Goal: Complete application form

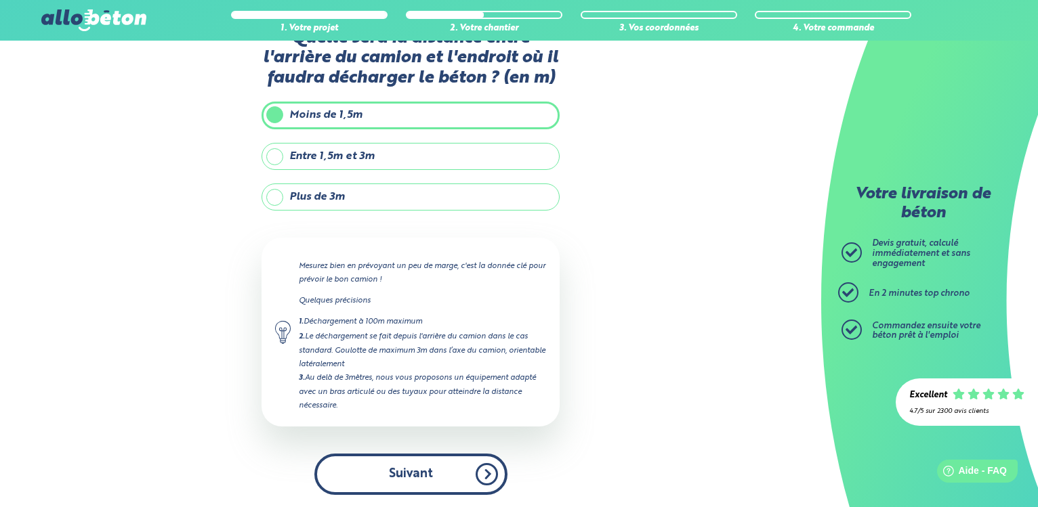
click at [434, 482] on button "Suivant" at bounding box center [410, 474] width 193 height 41
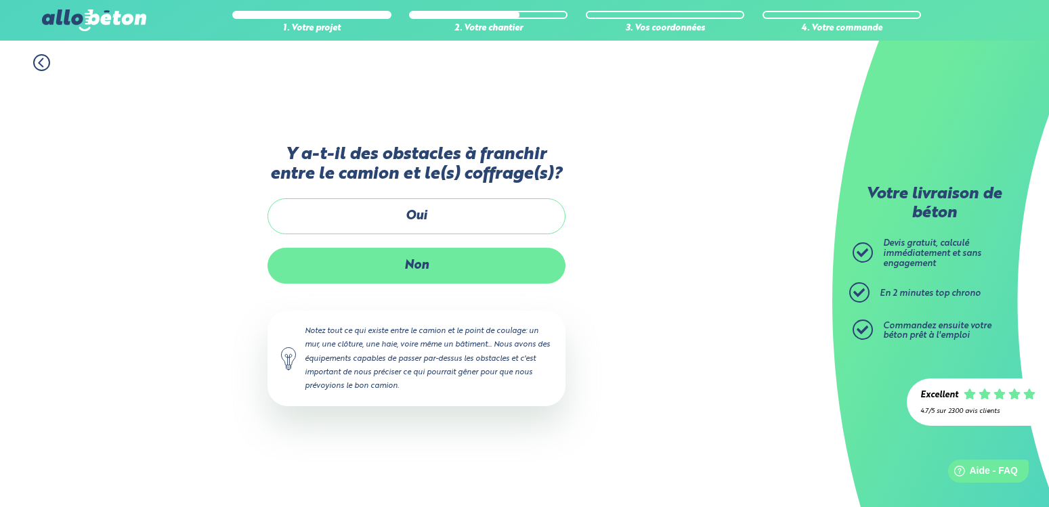
click at [426, 280] on label "Non" at bounding box center [417, 266] width 298 height 36
click at [0, 0] on input "Non" at bounding box center [0, 0] width 0 height 0
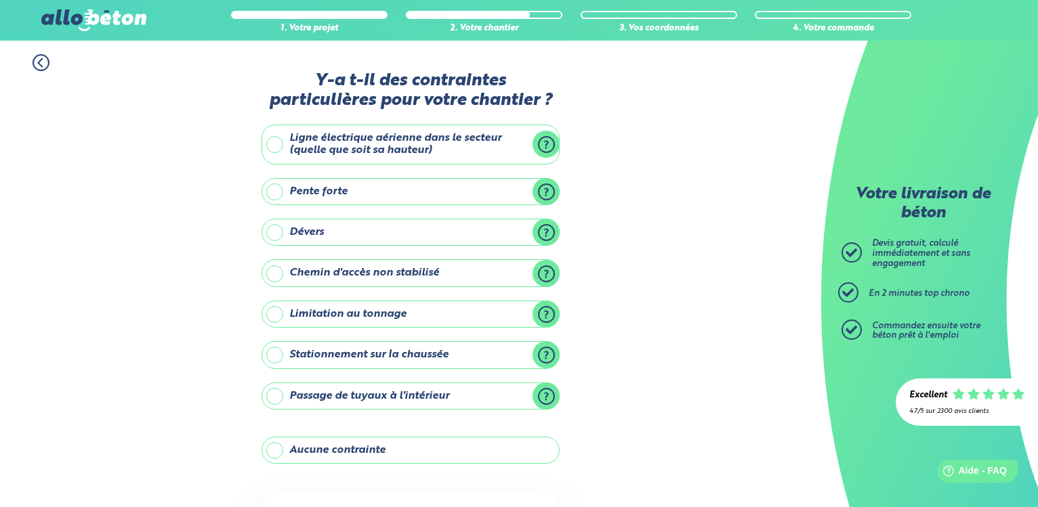
click at [348, 445] on label "Aucune contrainte" at bounding box center [411, 450] width 298 height 27
click at [0, 0] on input "Aucune contrainte" at bounding box center [0, 0] width 0 height 0
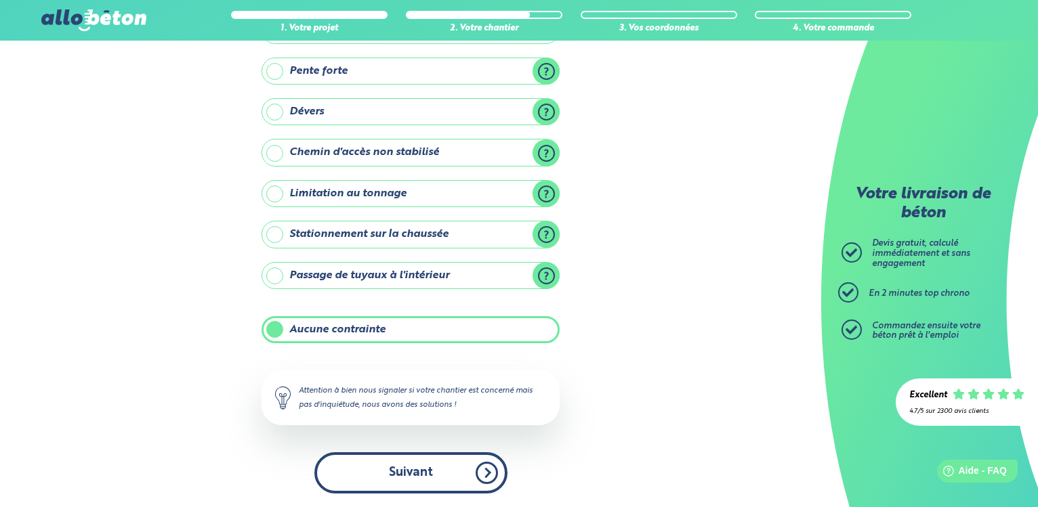
click at [459, 478] on button "Suivant" at bounding box center [410, 473] width 193 height 41
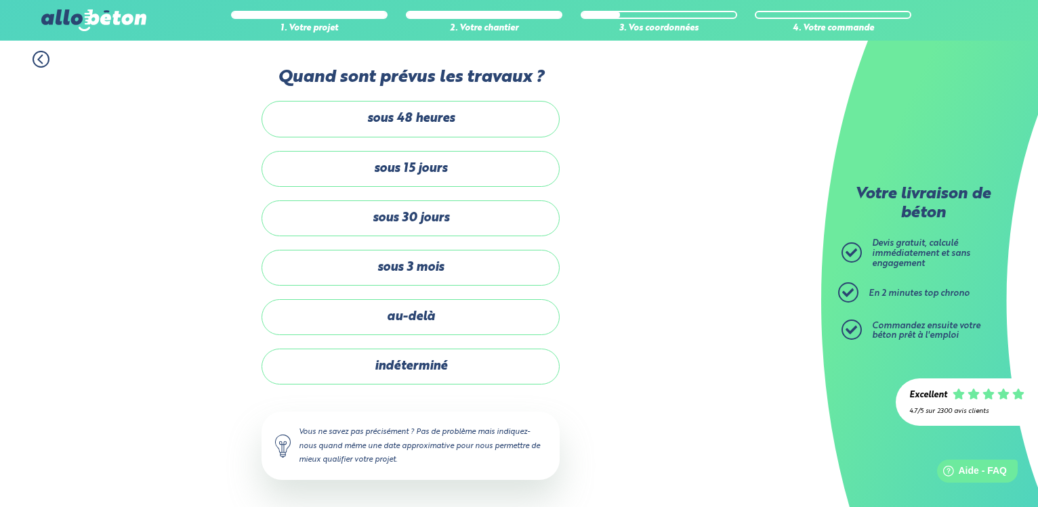
scroll to position [3, 0]
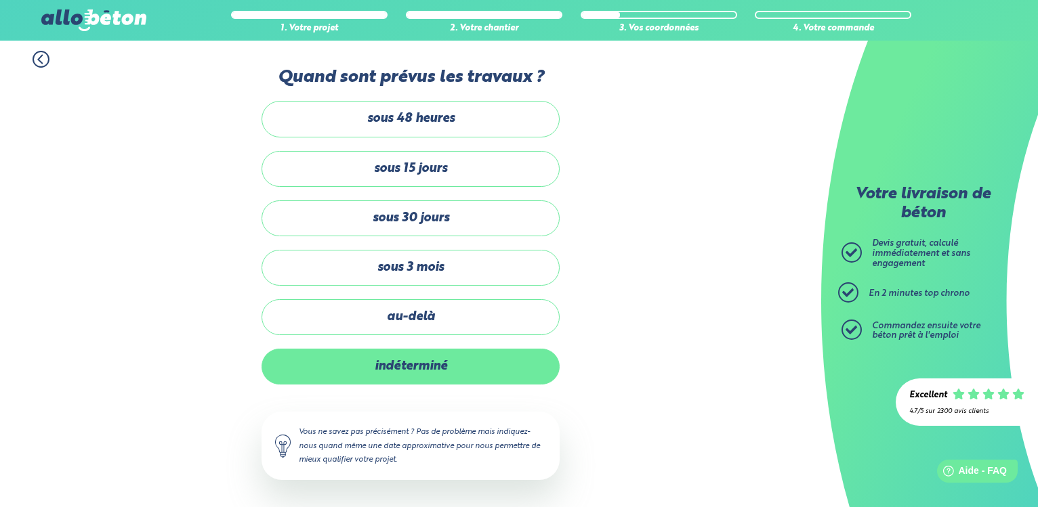
click at [412, 363] on label "indéterminé" at bounding box center [411, 367] width 298 height 36
click at [0, 0] on input "indéterminé" at bounding box center [0, 0] width 0 height 0
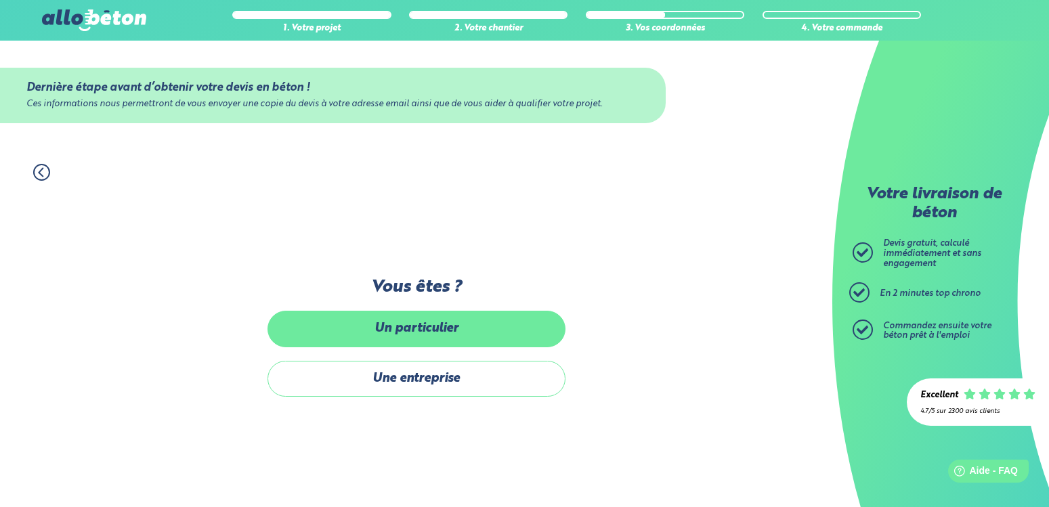
click at [446, 331] on label "Un particulier" at bounding box center [417, 329] width 298 height 36
click at [0, 0] on input "Un particulier" at bounding box center [0, 0] width 0 height 0
